Goal: Ask a question

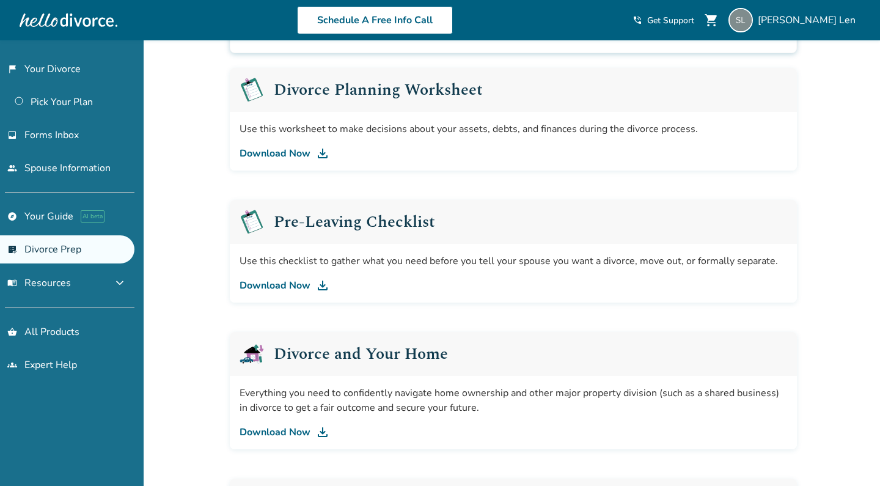
scroll to position [186, 0]
click at [295, 152] on link "Download Now" at bounding box center [514, 154] width 548 height 15
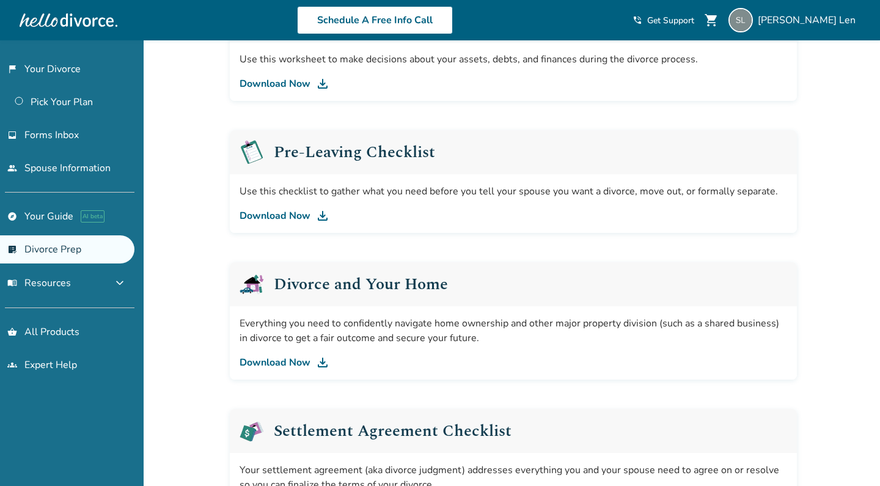
scroll to position [257, 0]
click at [274, 215] on link "Download Now" at bounding box center [514, 215] width 548 height 15
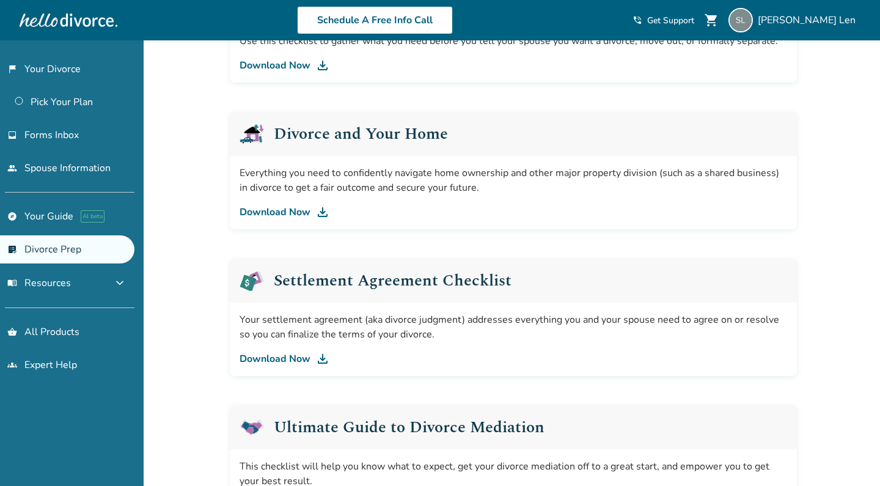
scroll to position [409, 0]
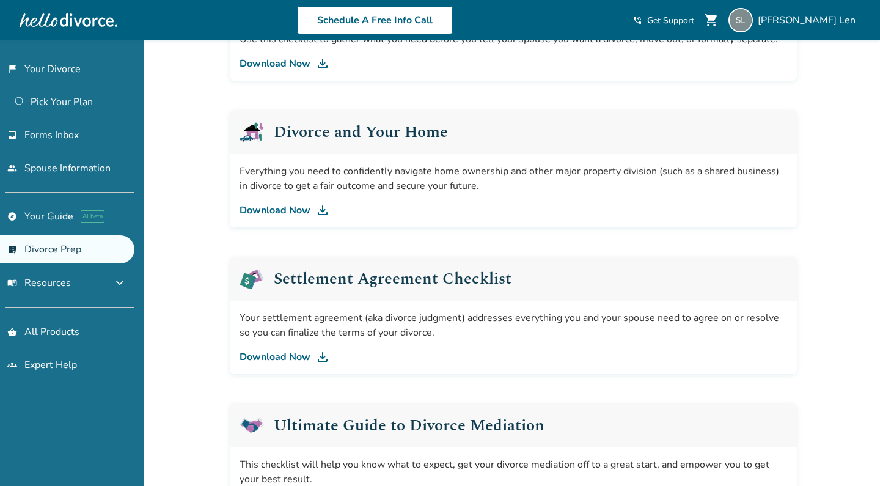
click at [298, 208] on link "Download Now" at bounding box center [514, 210] width 548 height 15
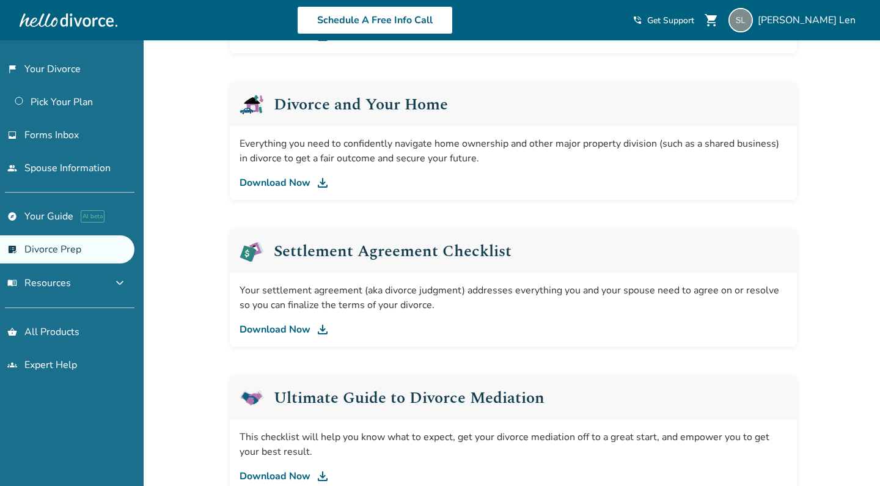
scroll to position [441, 0]
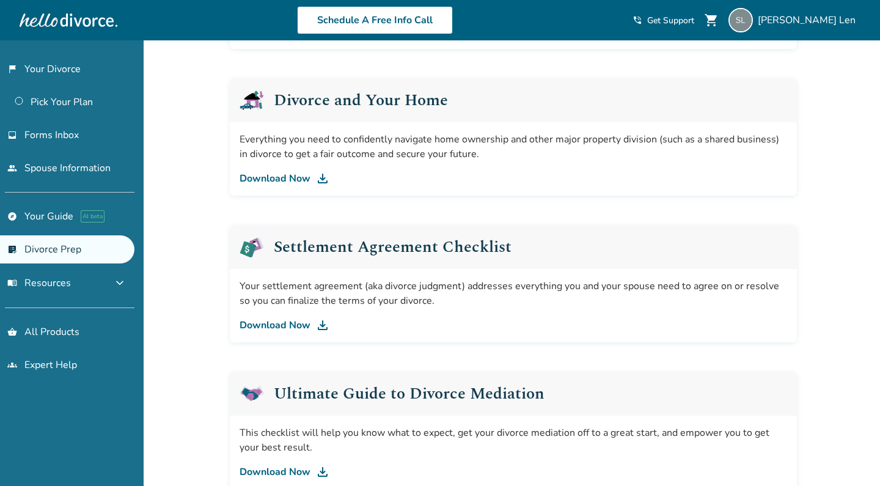
click at [200, 196] on div "Added to cart Support for every stage of your divorce. We know divorce can be o…" at bounding box center [440, 177] width 880 height 1155
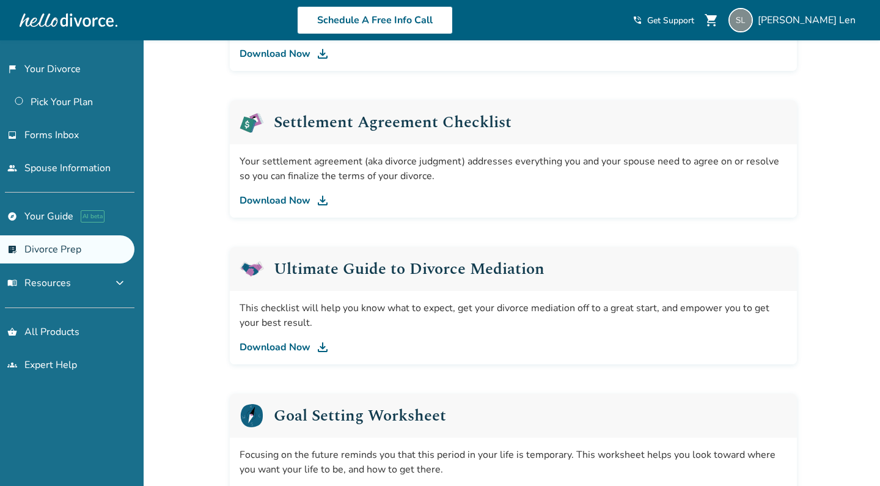
scroll to position [566, 0]
click at [312, 200] on link "Download Now" at bounding box center [514, 199] width 548 height 15
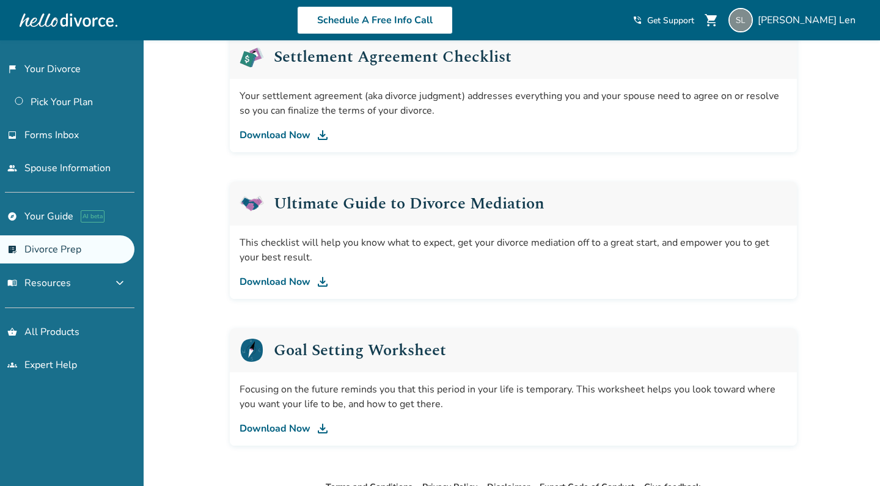
scroll to position [658, 0]
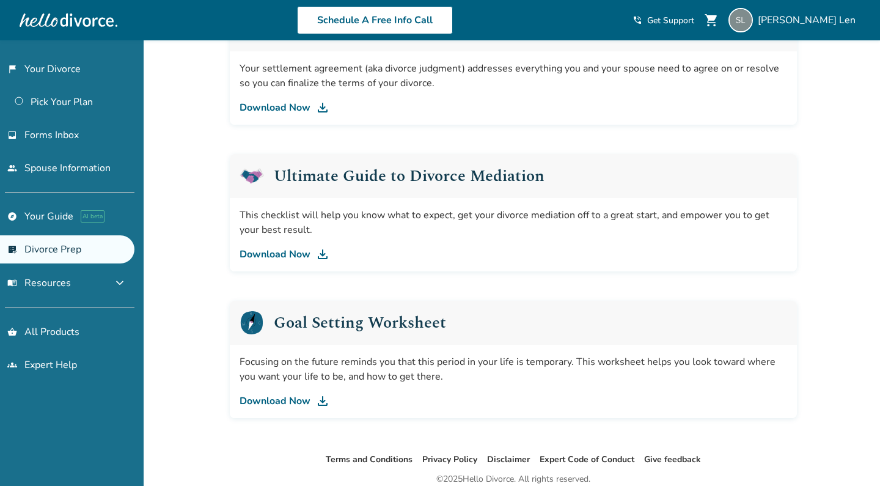
click at [291, 249] on link "Download Now" at bounding box center [514, 254] width 548 height 15
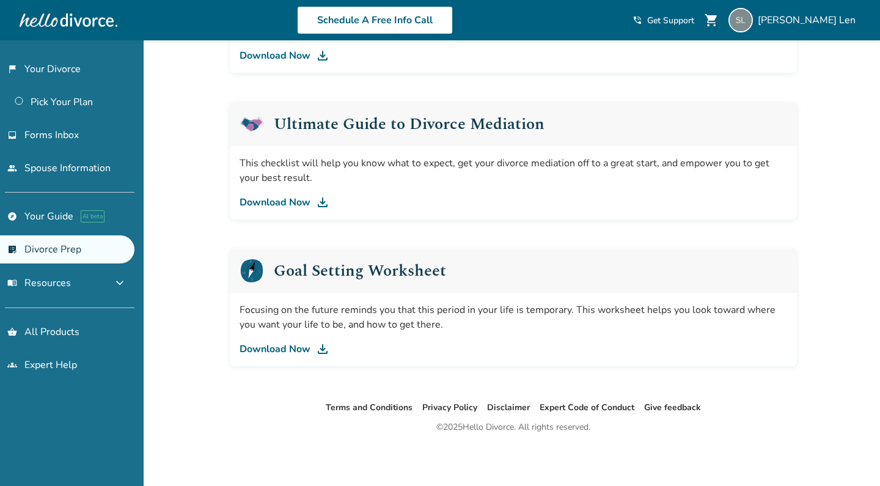
scroll to position [710, 0]
click at [273, 350] on link "Download Now" at bounding box center [514, 349] width 548 height 15
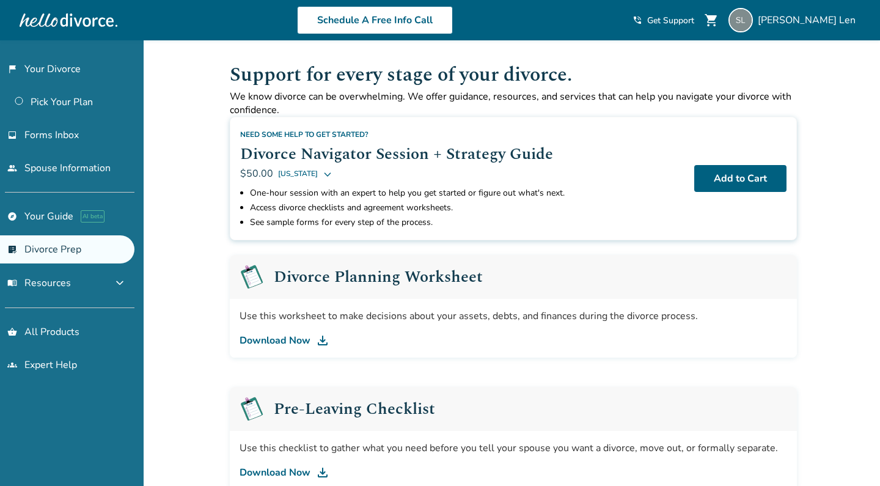
scroll to position [0, 0]
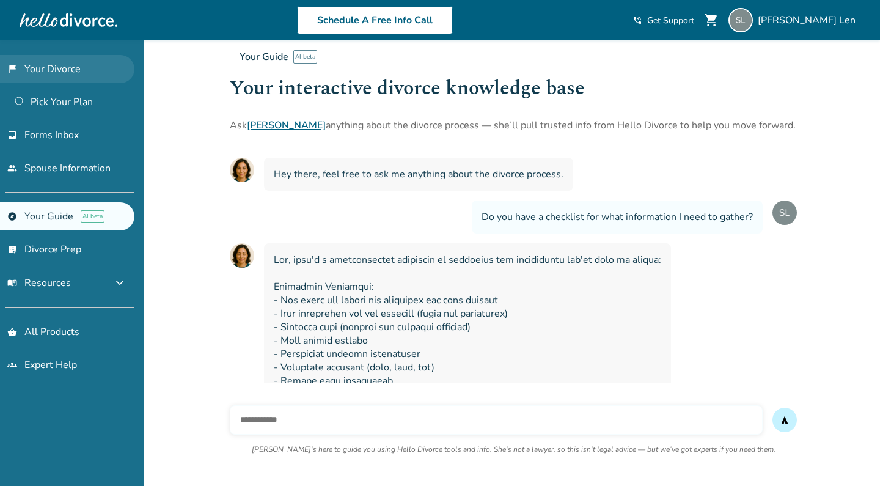
click at [76, 75] on link "flag_2 Your Divorce" at bounding box center [67, 69] width 134 height 28
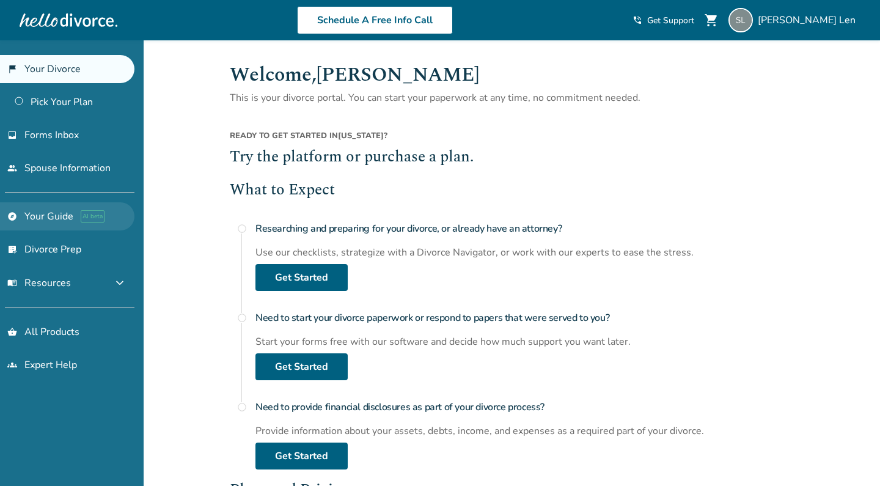
click at [51, 219] on link "explore Your Guide AI beta" at bounding box center [67, 216] width 134 height 28
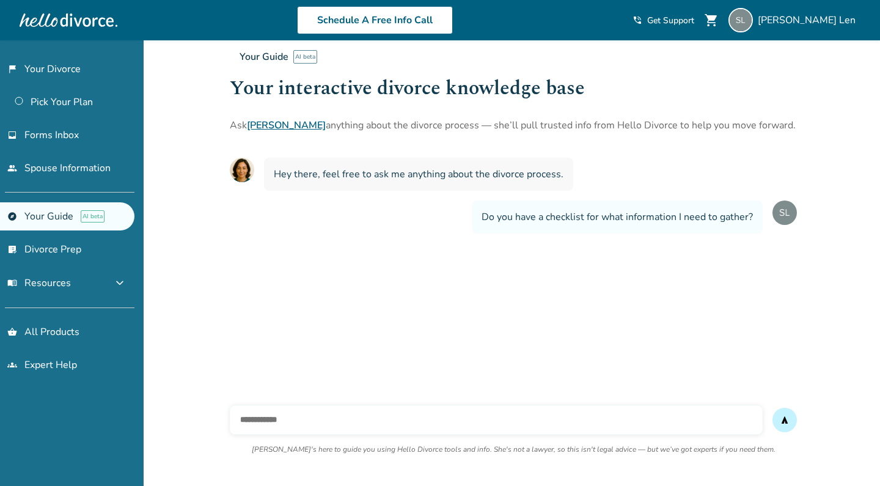
scroll to position [420, 0]
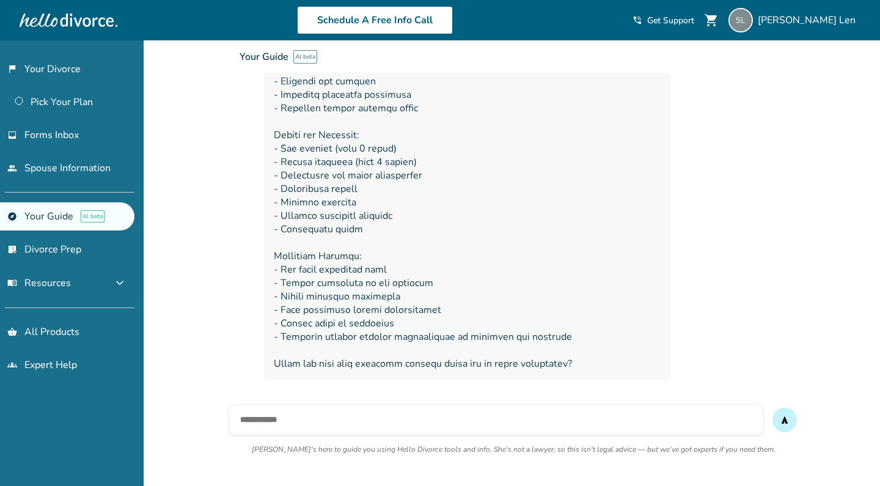
click at [51, 219] on link "explore Your Guide AI beta" at bounding box center [67, 216] width 134 height 28
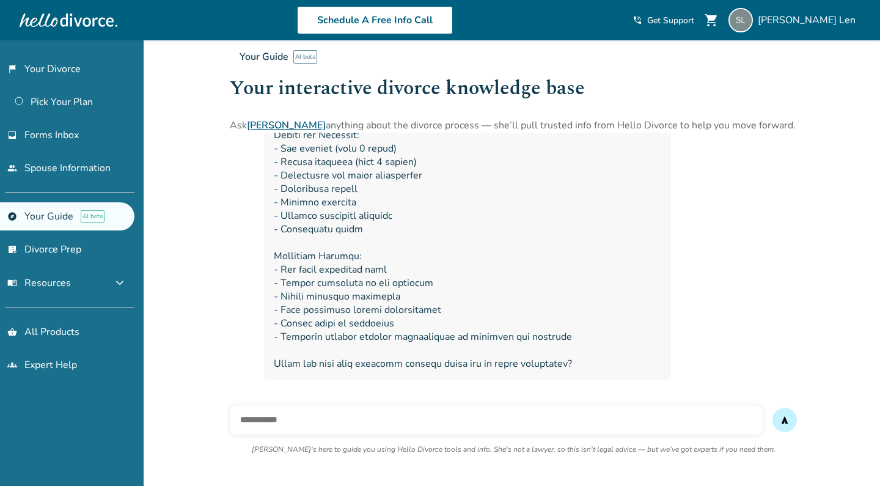
click at [282, 410] on input "text" at bounding box center [496, 419] width 533 height 29
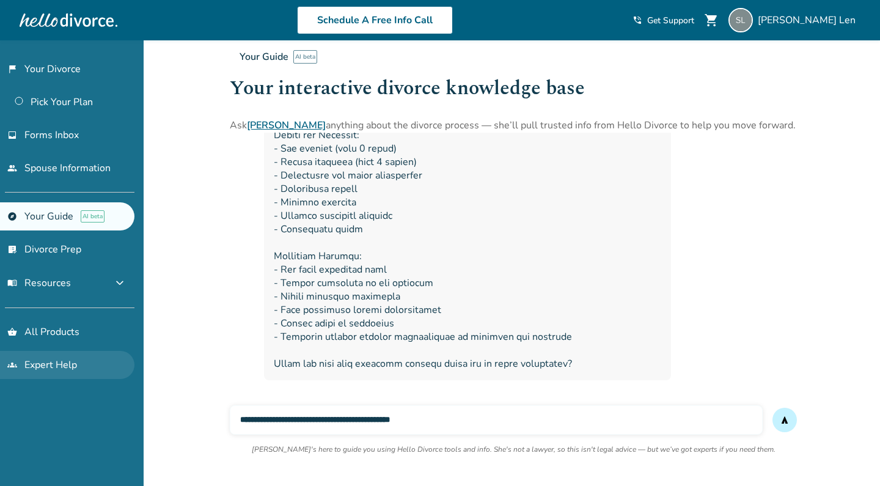
type input "**********"
click at [785, 420] on button "send" at bounding box center [784, 420] width 24 height 24
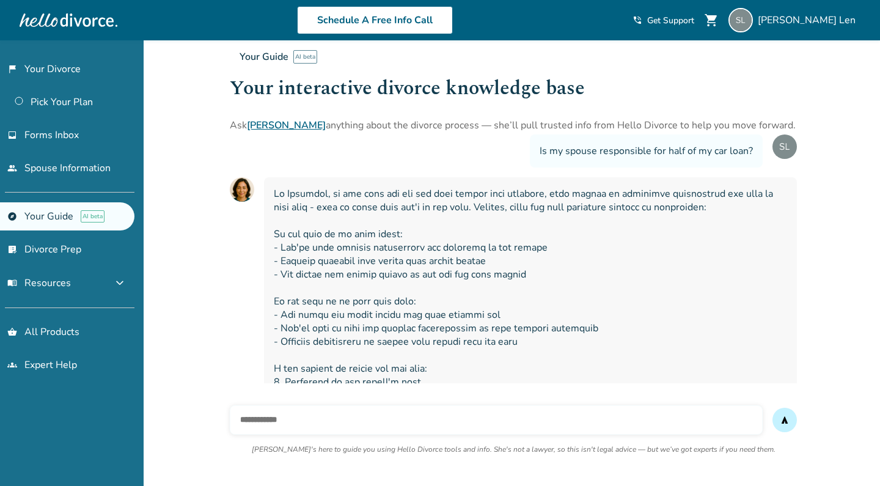
scroll to position [664, 0]
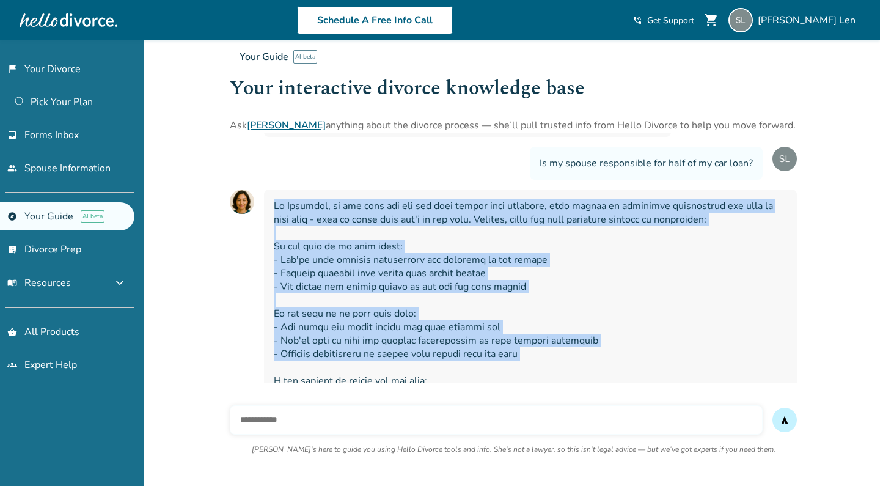
drag, startPoint x: 274, startPoint y: 205, endPoint x: 425, endPoint y: 367, distance: 220.9
click at [425, 367] on span at bounding box center [530, 340] width 513 height 282
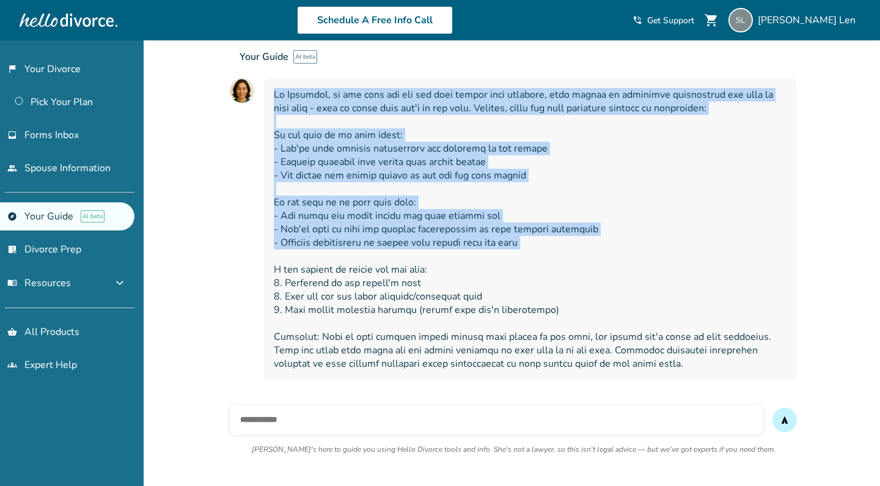
click at [495, 243] on span at bounding box center [530, 229] width 513 height 282
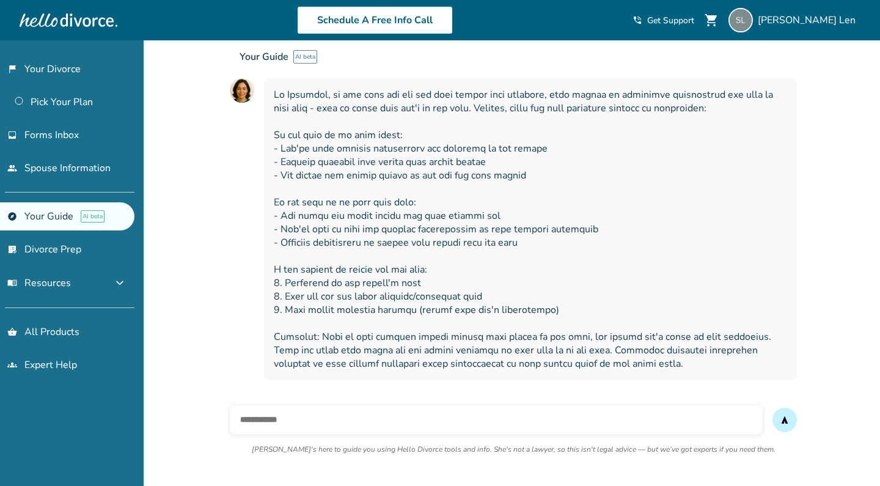
scroll to position [775, 0]
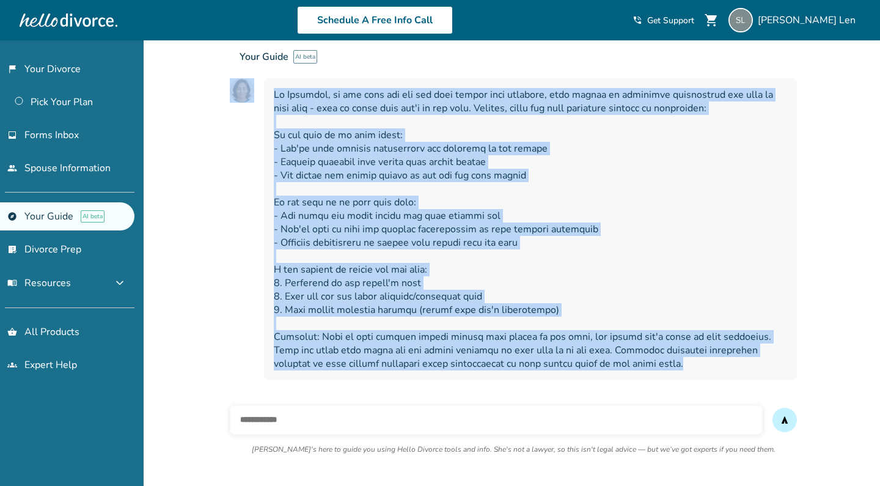
drag, startPoint x: 648, startPoint y: 363, endPoint x: 405, endPoint y: 131, distance: 336.2
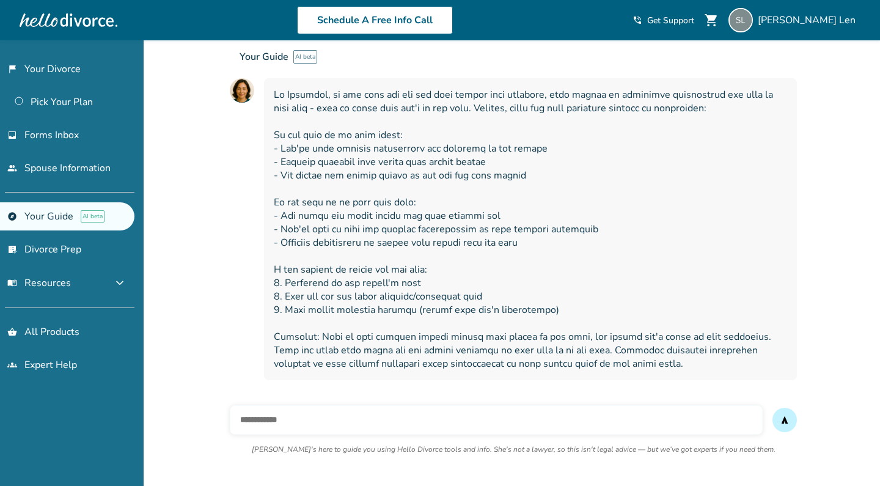
click at [321, 112] on div "Your Guide AI beta Your interactive divorce knowledge base Ask [PERSON_NAME] an…" at bounding box center [670, 86] width 880 height 92
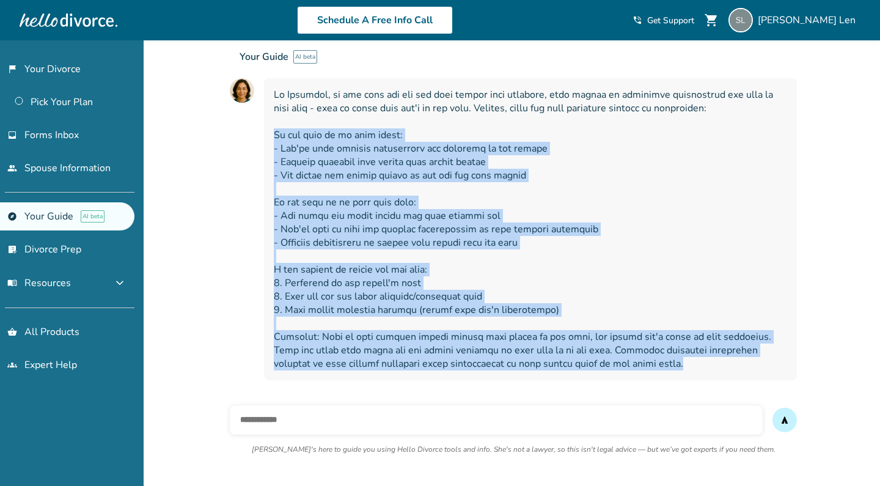
drag, startPoint x: 655, startPoint y: 365, endPoint x: 274, endPoint y: 139, distance: 443.3
click at [274, 139] on span at bounding box center [530, 229] width 513 height 282
copy span "If the loan is in both names: - You're both legally responsible for payments to…"
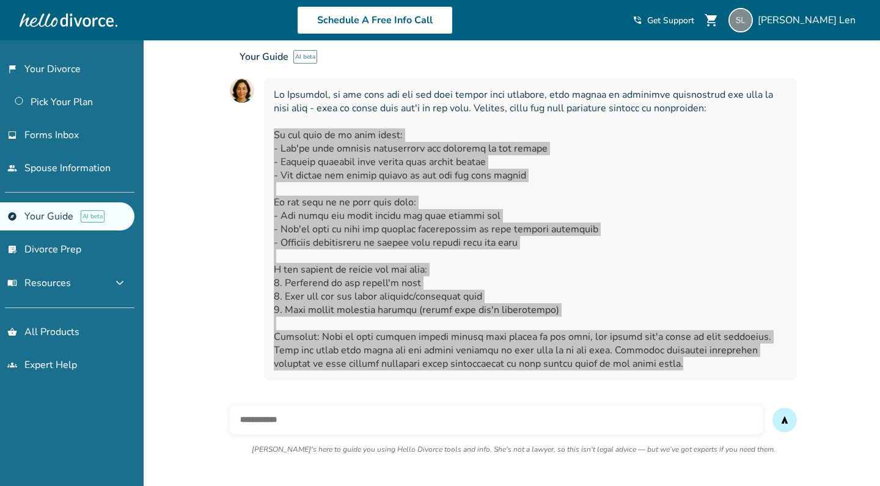
click at [387, 164] on span at bounding box center [530, 229] width 513 height 282
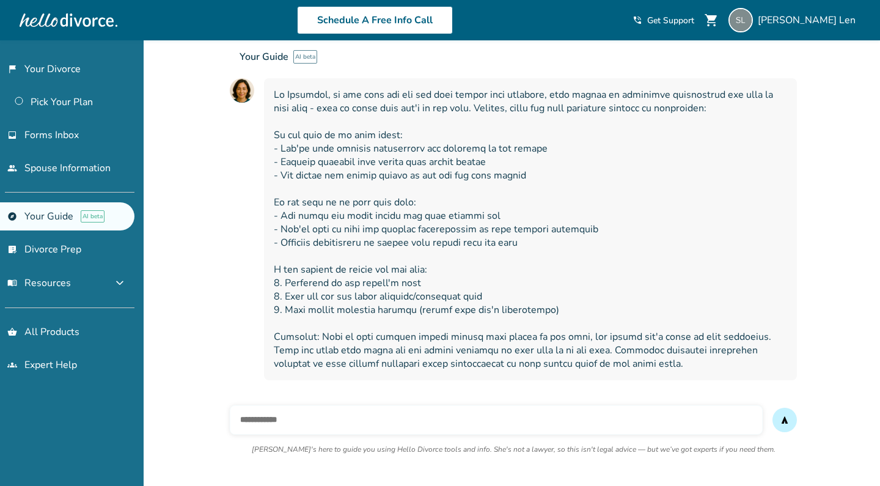
drag, startPoint x: 714, startPoint y: 109, endPoint x: 547, endPoint y: 84, distance: 168.8
click at [547, 84] on div "Your Guide AI beta Your interactive divorce knowledge base Ask [PERSON_NAME] an…" at bounding box center [670, 86] width 880 height 92
drag, startPoint x: 713, startPoint y: 106, endPoint x: 602, endPoint y: 106, distance: 111.2
click at [602, 106] on div "Your Guide AI beta Your interactive divorce knowledge base Ask [PERSON_NAME] an…" at bounding box center [670, 86] width 880 height 92
drag, startPoint x: 709, startPoint y: 107, endPoint x: 637, endPoint y: 108, distance: 71.5
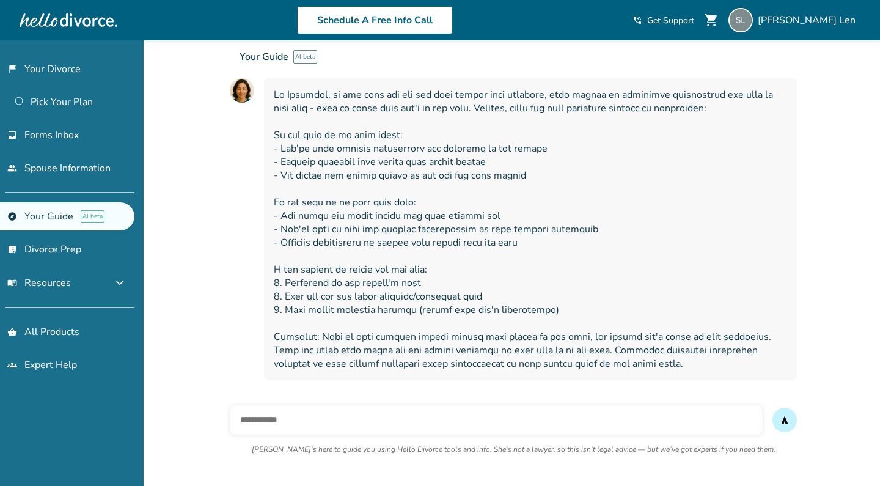
click at [637, 108] on div "Your Guide AI beta Your interactive divorce knowledge base Ask [PERSON_NAME] an…" at bounding box center [670, 86] width 880 height 92
drag, startPoint x: 275, startPoint y: 95, endPoint x: 337, endPoint y: 109, distance: 63.3
click at [337, 109] on div "Your Guide AI beta Your interactive divorce knowledge base Ask [PERSON_NAME] an…" at bounding box center [670, 86] width 880 height 92
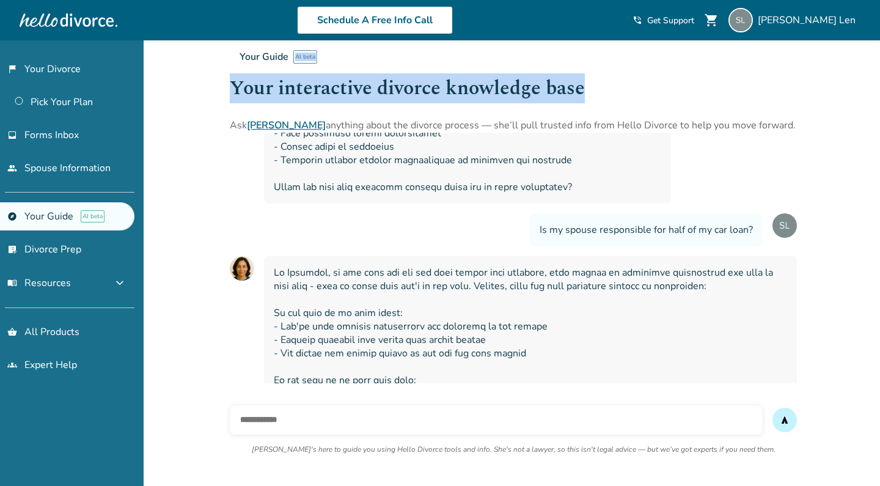
scroll to position [578, 0]
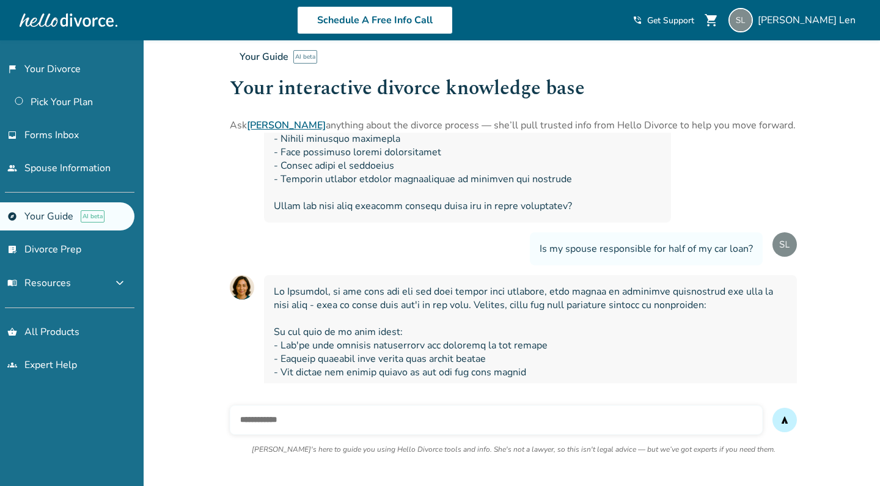
click at [373, 287] on span at bounding box center [530, 426] width 513 height 282
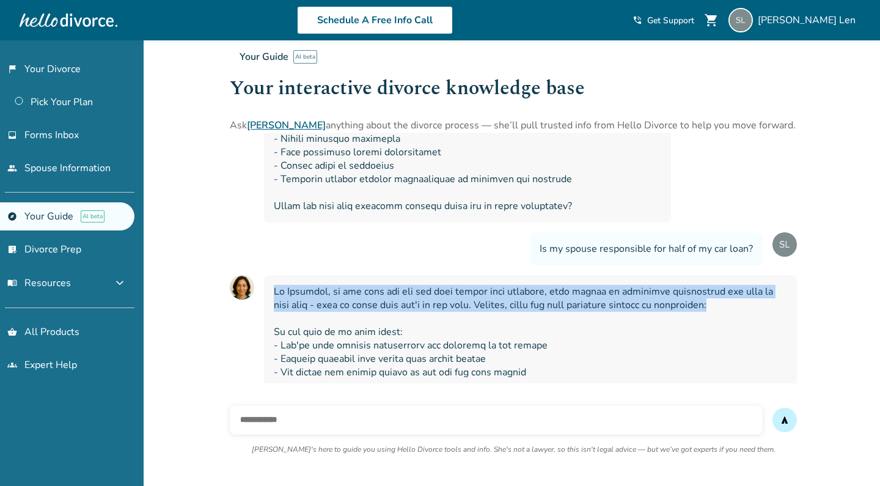
drag, startPoint x: 714, startPoint y: 306, endPoint x: 274, endPoint y: 293, distance: 439.5
click at [274, 293] on span at bounding box center [530, 426] width 513 height 282
copy span "In [US_STATE], if you took out the car loan during your marriage, your spouse i…"
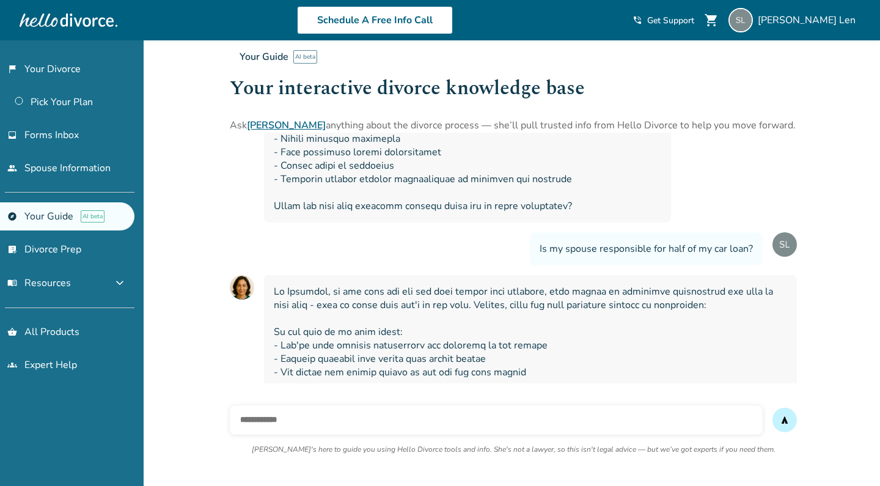
click at [326, 335] on span at bounding box center [530, 426] width 513 height 282
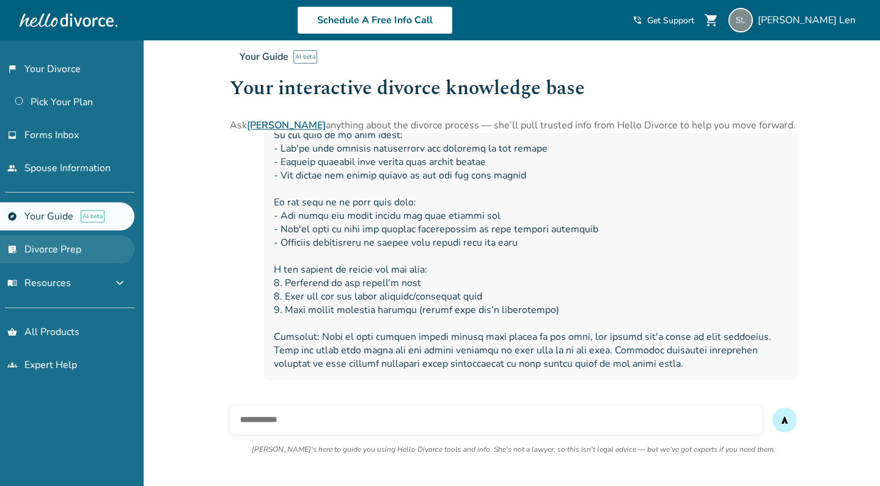
scroll to position [775, 0]
